Goal: Task Accomplishment & Management: Complete application form

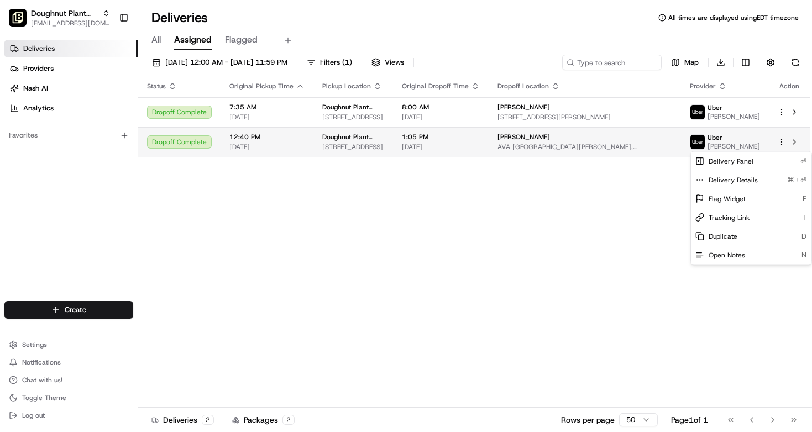
click at [782, 146] on html "Doughnut Plant (BK) mia@doughnutplant.com Toggle Sidebar Deliveries Providers N…" at bounding box center [406, 216] width 812 height 432
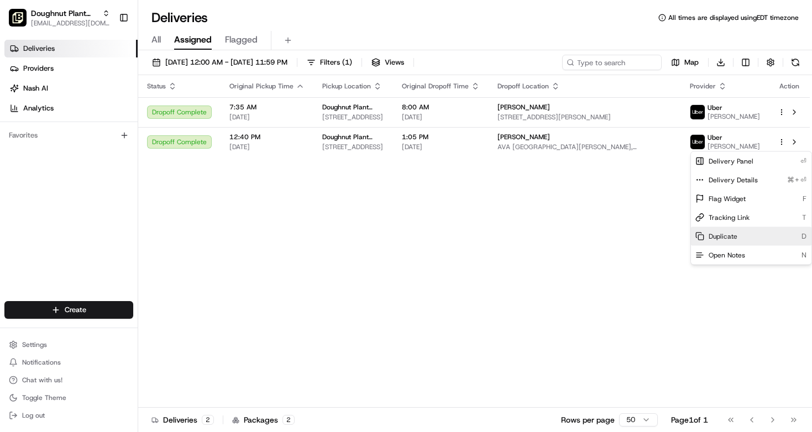
click at [757, 237] on div "Duplicate D" at bounding box center [751, 236] width 120 height 19
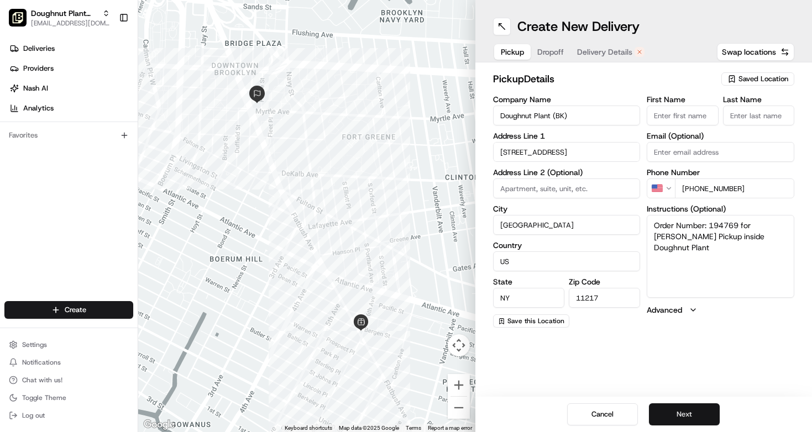
click at [691, 420] on button "Next" at bounding box center [684, 414] width 71 height 22
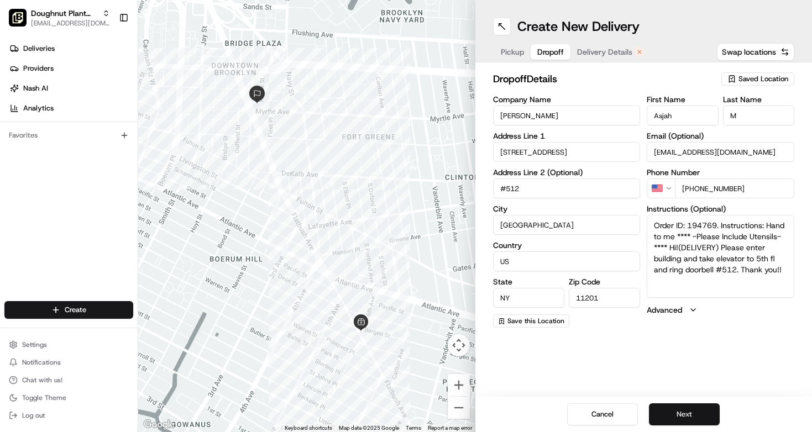
click at [691, 420] on button "Next" at bounding box center [684, 414] width 71 height 22
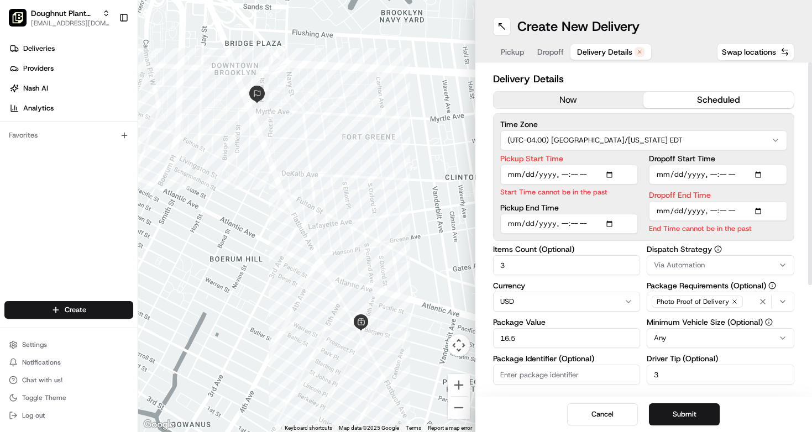
click at [570, 180] on input "Pickup Start Time" at bounding box center [569, 175] width 138 height 20
click at [581, 176] on input "Pickup Start Time" at bounding box center [569, 175] width 138 height 20
click at [566, 175] on input "Pickup Start Time" at bounding box center [569, 175] width 138 height 20
click at [587, 177] on input "Pickup Start Time" at bounding box center [569, 175] width 138 height 20
click at [570, 172] on input "Pickup Start Time" at bounding box center [569, 175] width 138 height 20
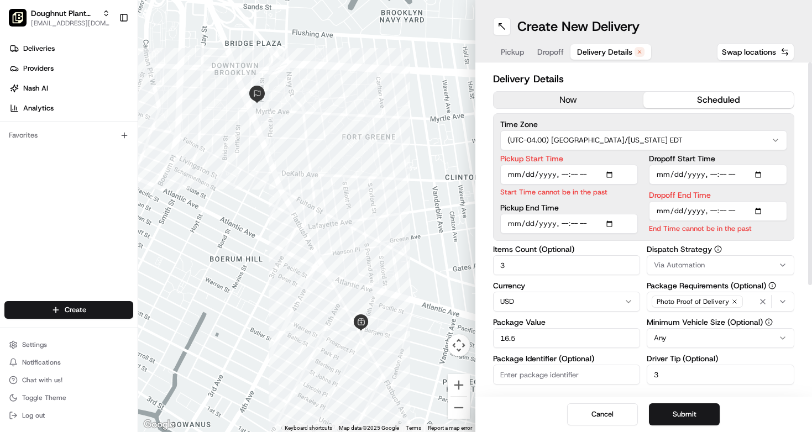
type input "[DATE]T12:12"
click at [560, 171] on input "Pickup Start Time" at bounding box center [569, 175] width 138 height 20
type input "[DATE]T13:25"
click at [598, 177] on input "Pickup Start Time" at bounding box center [569, 175] width 138 height 20
click at [715, 214] on input "Dropoff End Time" at bounding box center [718, 211] width 138 height 20
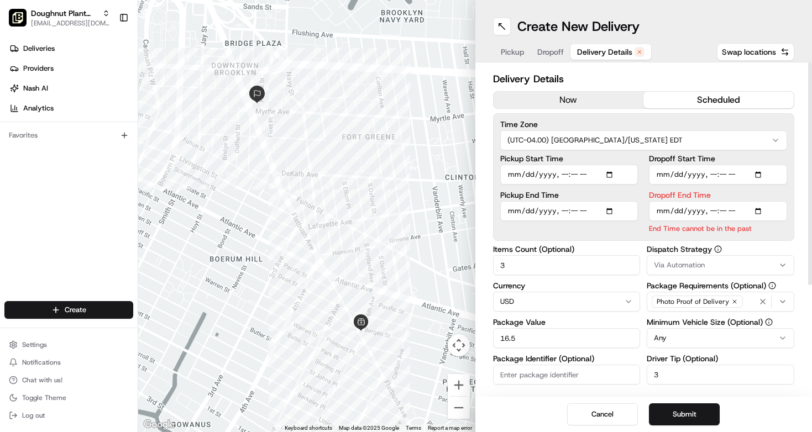
type input "[DATE]T13:50"
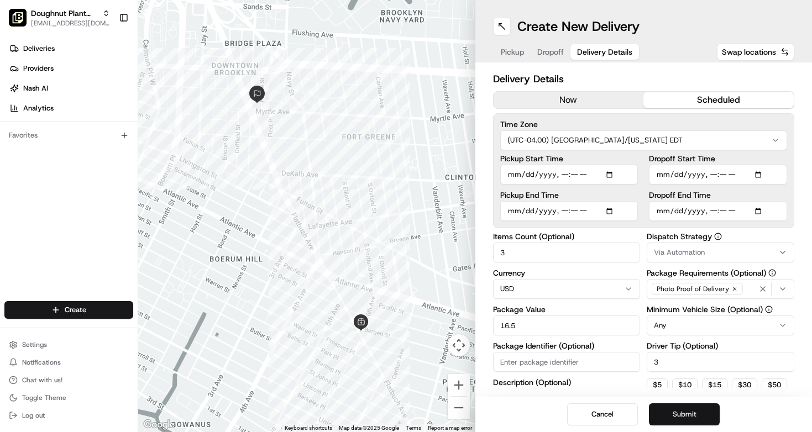
click at [680, 416] on button "Submit" at bounding box center [684, 414] width 71 height 22
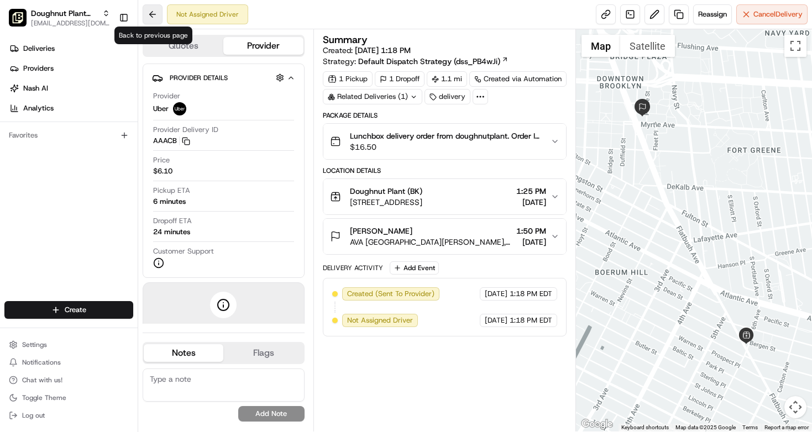
click at [153, 15] on button at bounding box center [153, 14] width 20 height 20
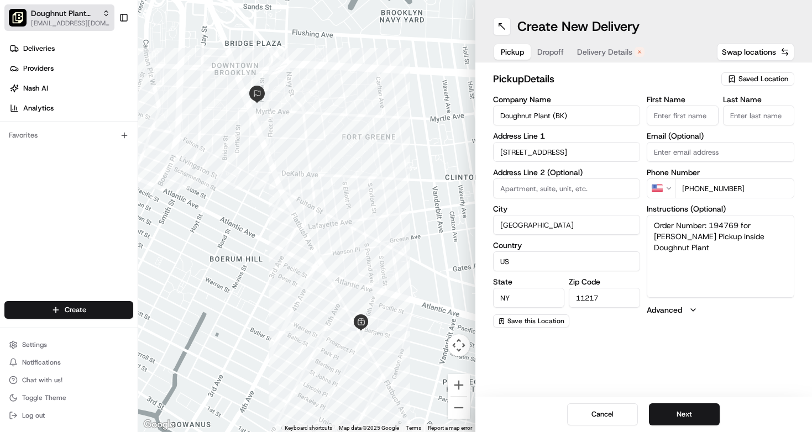
click at [50, 17] on span "Doughnut Plant (BK)" at bounding box center [64, 13] width 67 height 11
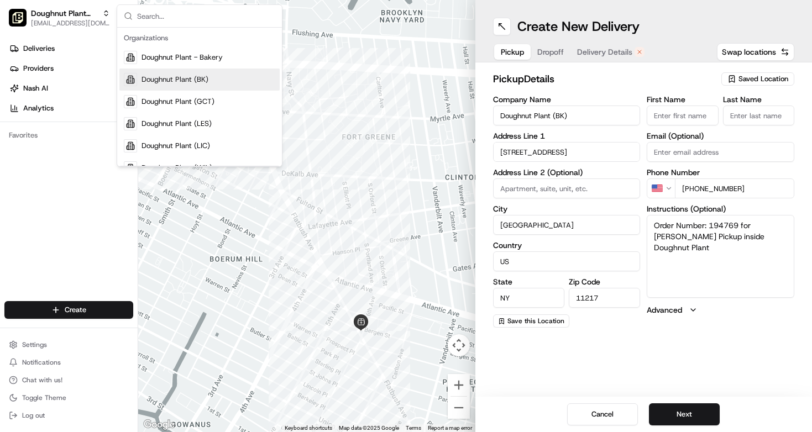
click at [78, 245] on div "Deliveries Providers [PERSON_NAME] Analytics Favorites" at bounding box center [69, 171] width 138 height 272
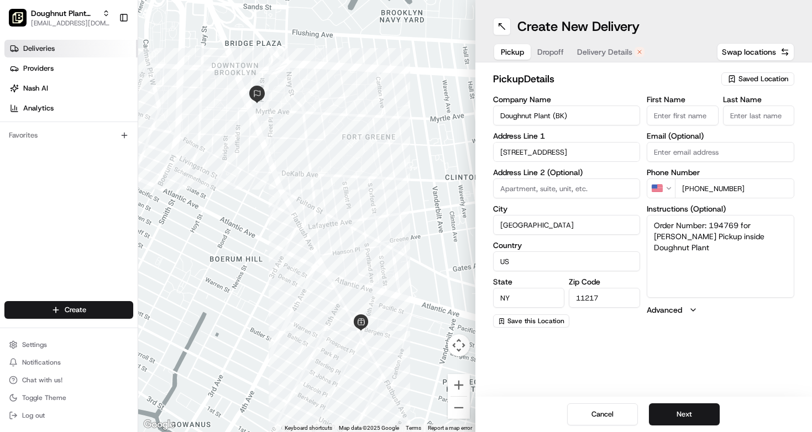
click at [54, 46] on link "Deliveries" at bounding box center [70, 49] width 133 height 18
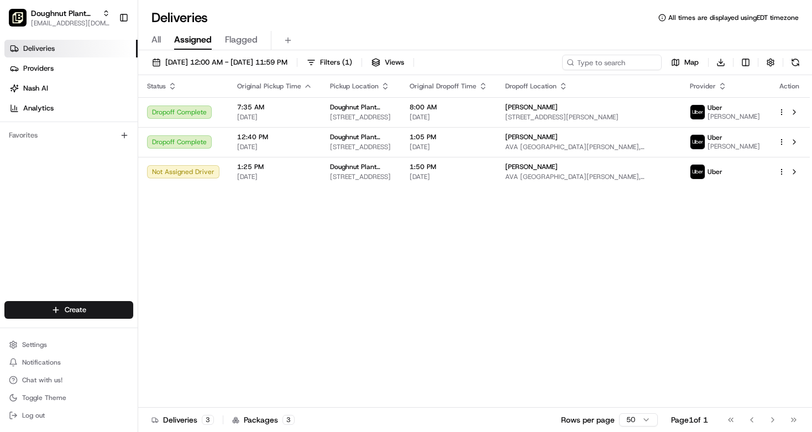
click at [361, 14] on div "Deliveries All times are displayed using EDT timezone" at bounding box center [475, 18] width 674 height 18
